Goal: Consume media (video, audio)

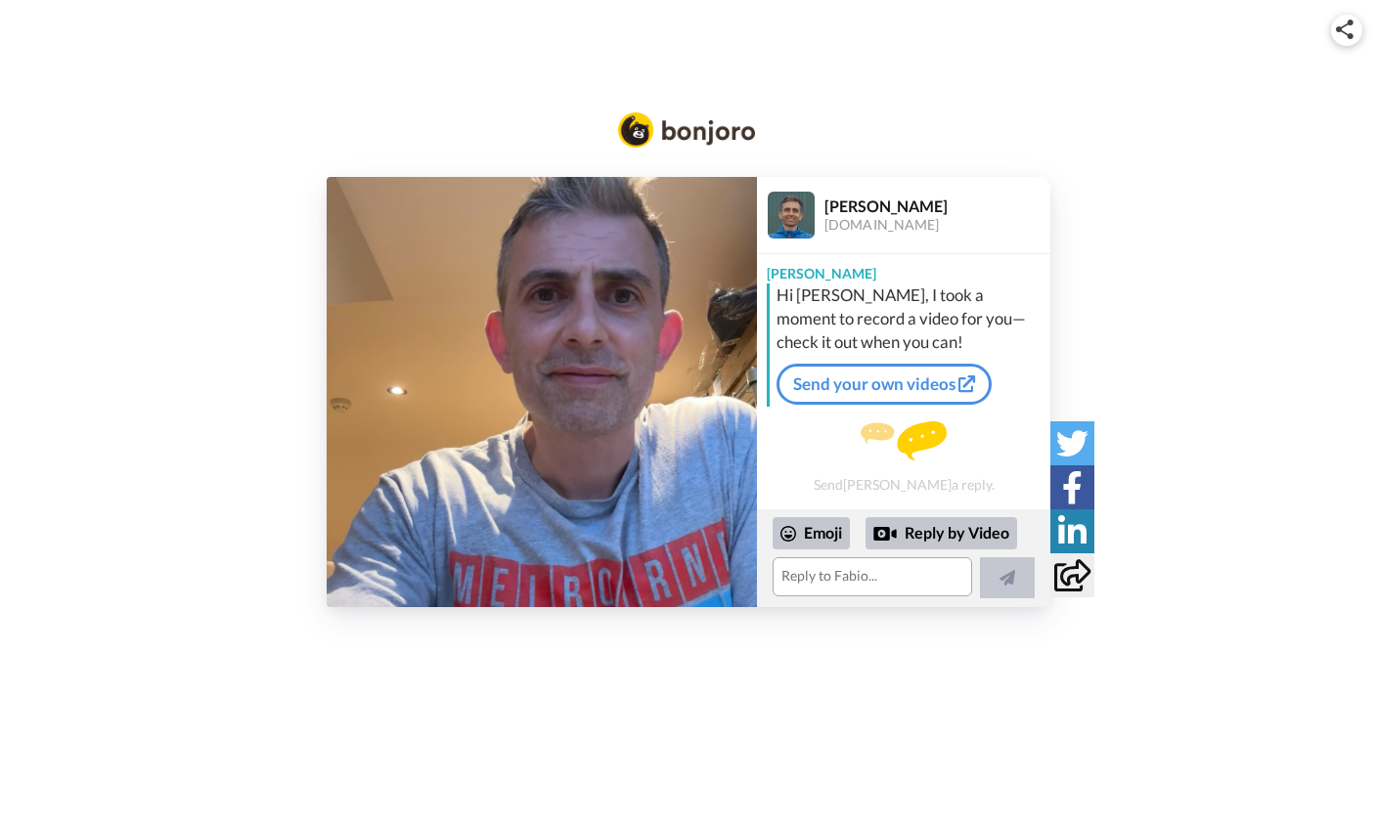
click at [564, 405] on img at bounding box center [542, 392] width 430 height 430
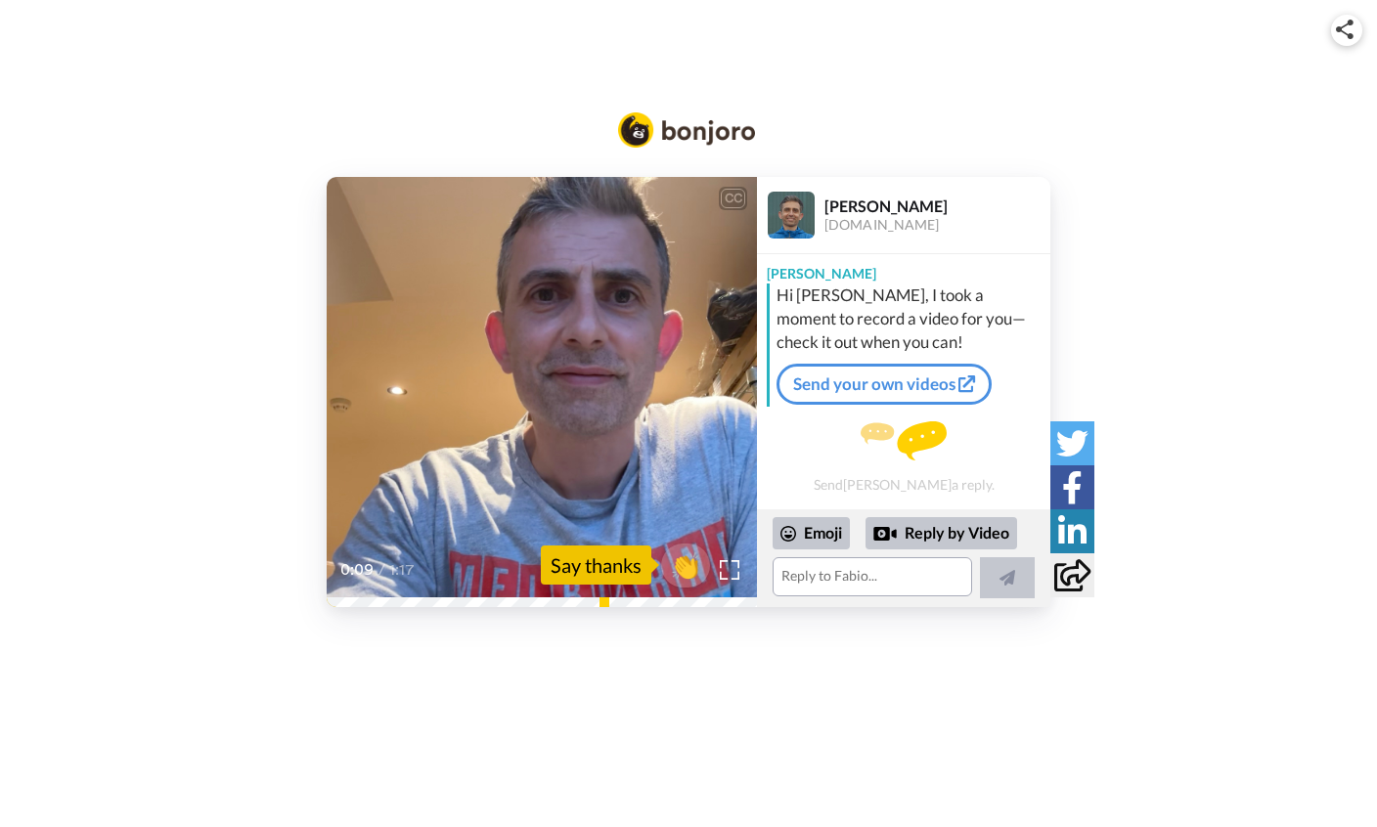
click at [559, 390] on icon at bounding box center [542, 392] width 52 height 52
click at [564, 391] on icon at bounding box center [542, 392] width 52 height 52
click at [555, 394] on icon at bounding box center [542, 392] width 52 height 52
click at [543, 396] on icon "Play/Pause" at bounding box center [542, 391] width 52 height 93
click at [543, 395] on icon at bounding box center [542, 392] width 52 height 52
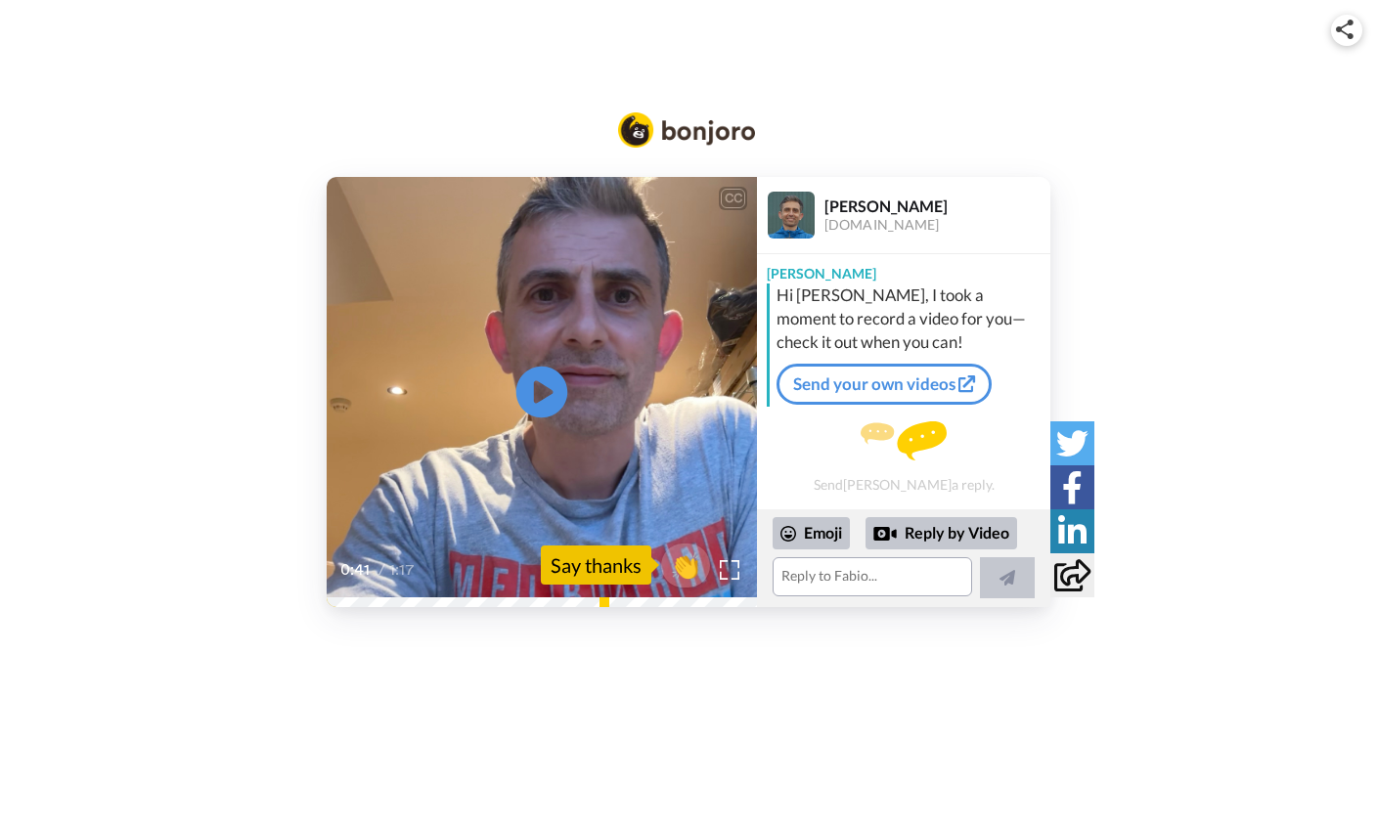
click at [553, 400] on icon "Play/Pause" at bounding box center [542, 391] width 52 height 93
click at [548, 395] on icon "Play/Pause" at bounding box center [542, 391] width 52 height 93
click at [551, 402] on icon "Play/Pause" at bounding box center [542, 391] width 52 height 93
click at [559, 370] on icon "Play/Pause" at bounding box center [542, 391] width 52 height 93
click at [559, 390] on icon at bounding box center [542, 392] width 52 height 52
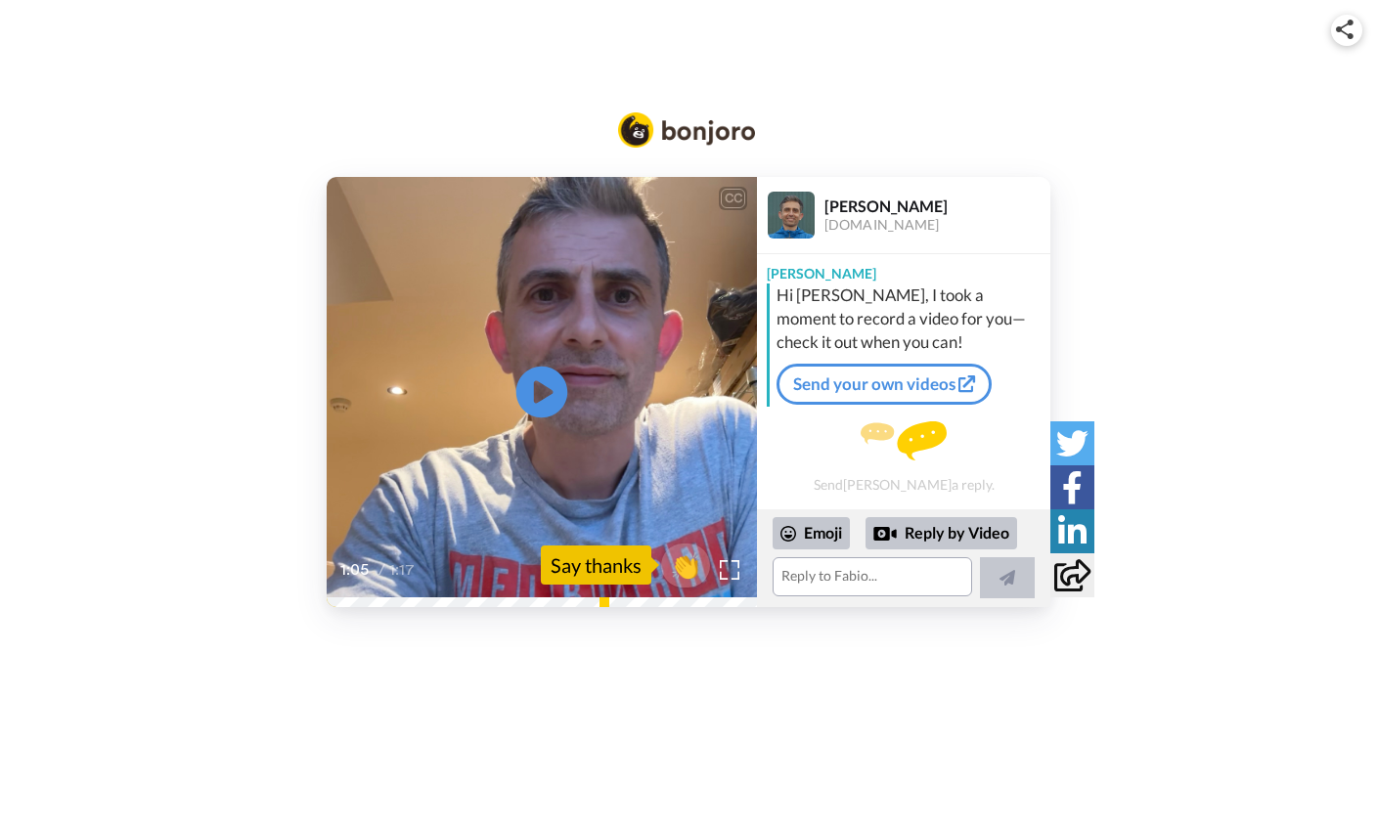
click at [547, 416] on icon at bounding box center [542, 392] width 52 height 52
